Goal: Find specific page/section: Find specific page/section

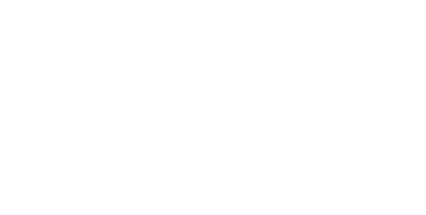
select select "Song"
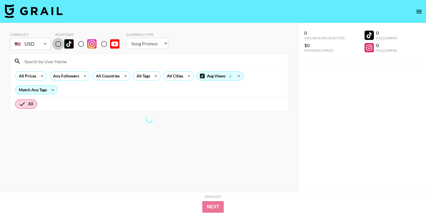
click at [56, 43] on input "radio" at bounding box center [58, 44] width 12 height 12
radio input "true"
click at [56, 56] on div at bounding box center [148, 61] width 277 height 15
click at [57, 57] on input at bounding box center [153, 61] width 264 height 9
click at [60, 61] on input at bounding box center [153, 61] width 264 height 9
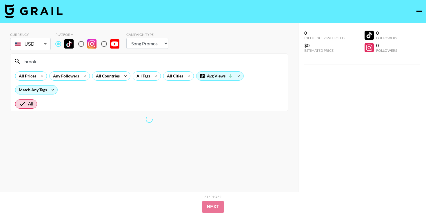
click at [66, 63] on input "brook" at bounding box center [153, 61] width 264 height 9
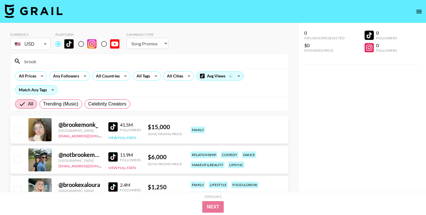
type input "brook"
click at [123, 139] on button "View Full Stats" at bounding box center [122, 138] width 28 height 4
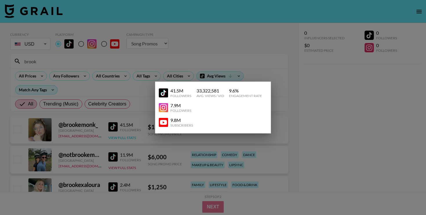
click at [123, 139] on div at bounding box center [213, 107] width 426 height 215
